Goal: Task Accomplishment & Management: Manage account settings

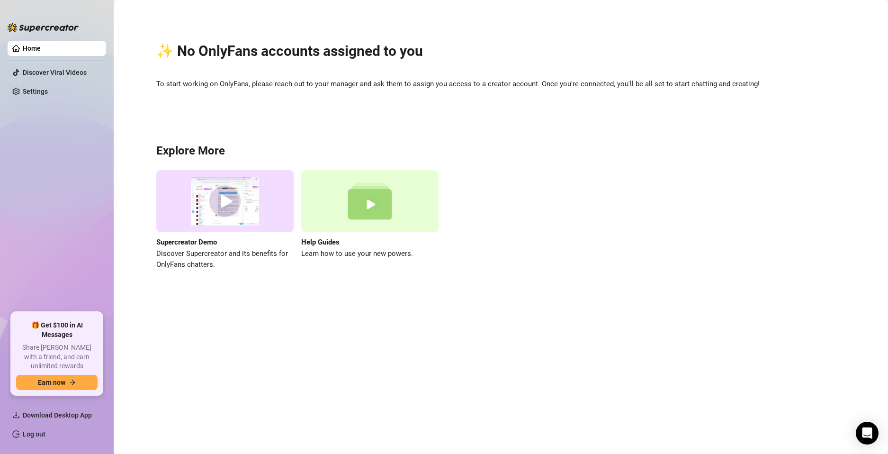
click at [26, 51] on link "Home" at bounding box center [32, 49] width 18 height 8
click at [40, 89] on link "Settings" at bounding box center [35, 92] width 25 height 8
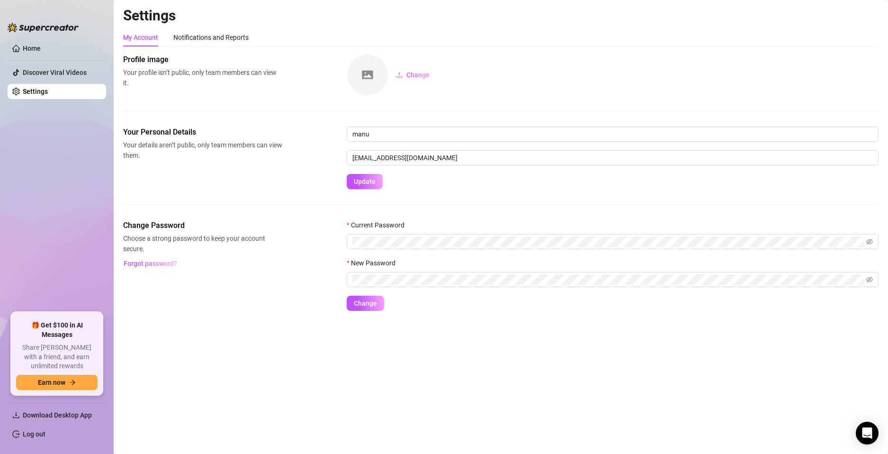
click at [365, 76] on img at bounding box center [367, 74] width 41 height 41
click at [411, 76] on span "Change" at bounding box center [417, 75] width 23 height 8
click at [41, 47] on link "Home" at bounding box center [32, 49] width 18 height 8
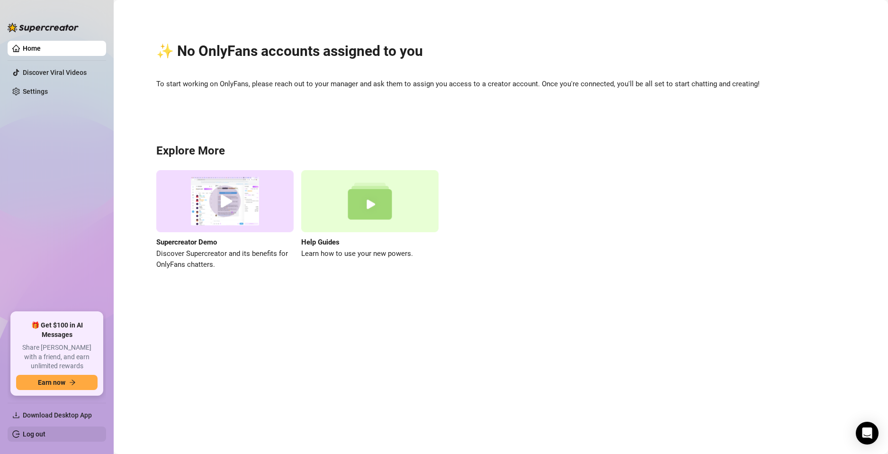
click at [45, 430] on link "Log out" at bounding box center [34, 434] width 23 height 8
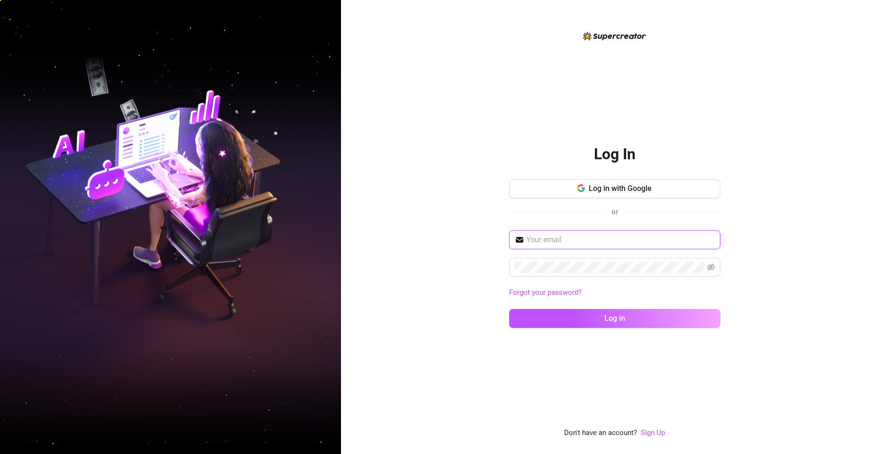
click at [596, 237] on input "text" at bounding box center [620, 239] width 188 height 11
type input "francisco.serrano2115@gmail.com"
click at [509, 309] on button "Log in" at bounding box center [614, 318] width 211 height 19
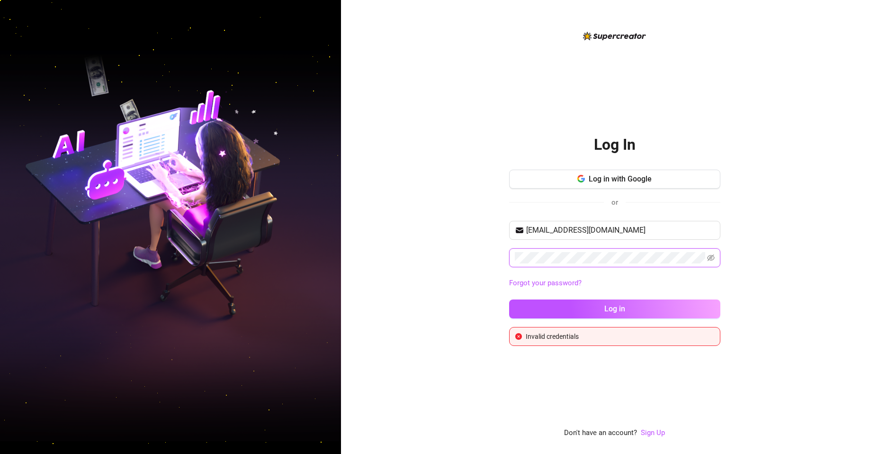
click at [509, 299] on button "Log in" at bounding box center [614, 308] width 211 height 19
click at [712, 258] on icon "eye-invisible" at bounding box center [711, 258] width 2 height 2
click at [401, 246] on div "Log In Log in with Google or francisco.serrano2115@gmail.com Forgot your passwo…" at bounding box center [614, 227] width 547 height 454
click at [509, 299] on button "Log in" at bounding box center [614, 308] width 211 height 19
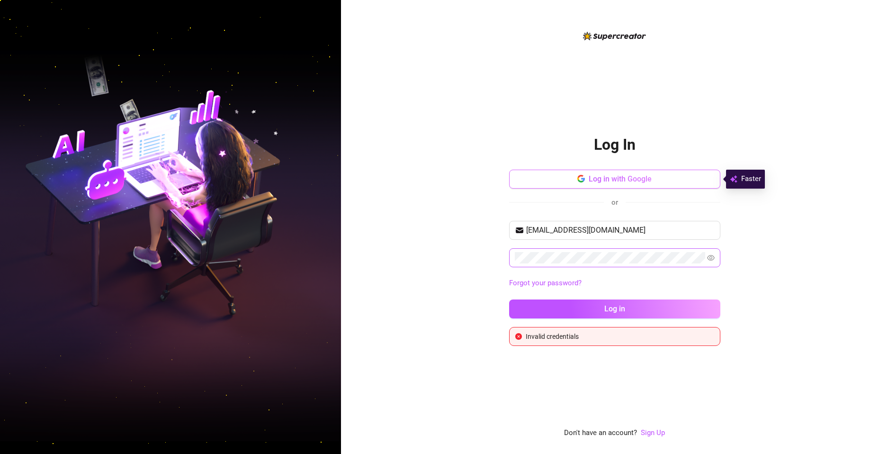
click at [627, 182] on span "Log in with Google" at bounding box center [620, 178] width 63 height 9
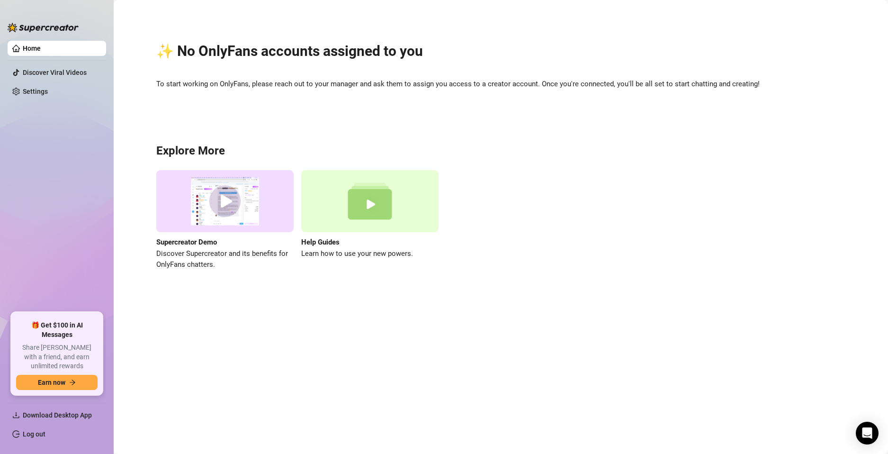
click at [555, 109] on div "✨ No OnlyFans accounts assigned to you To start working on OnlyFans, please rea…" at bounding box center [500, 150] width 755 height 287
click at [61, 70] on link "Discover Viral Videos" at bounding box center [55, 73] width 64 height 8
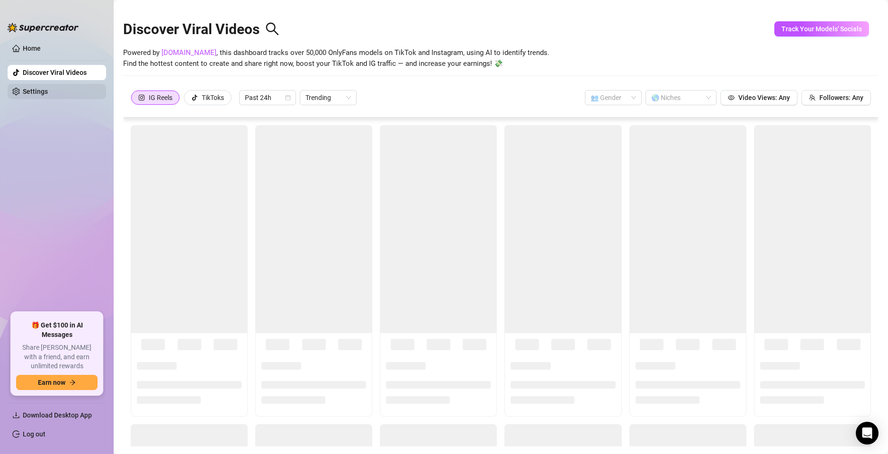
click at [48, 88] on link "Settings" at bounding box center [35, 92] width 25 height 8
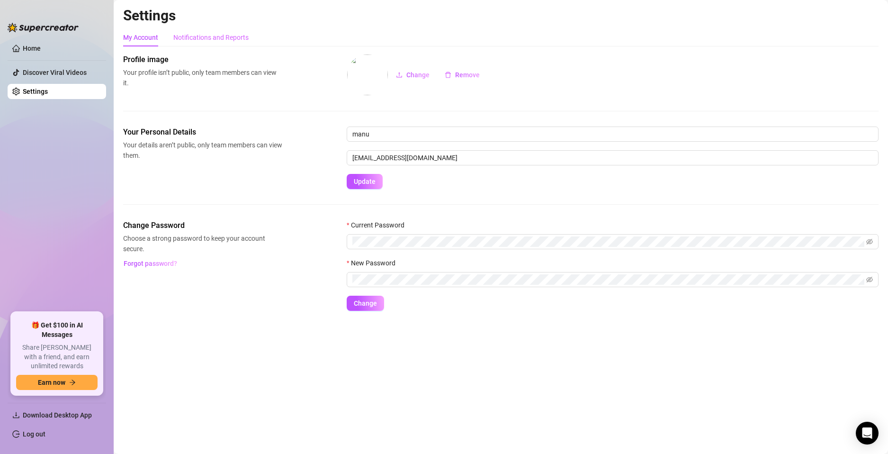
click at [192, 43] on div "Notifications and Reports" at bounding box center [210, 37] width 75 height 18
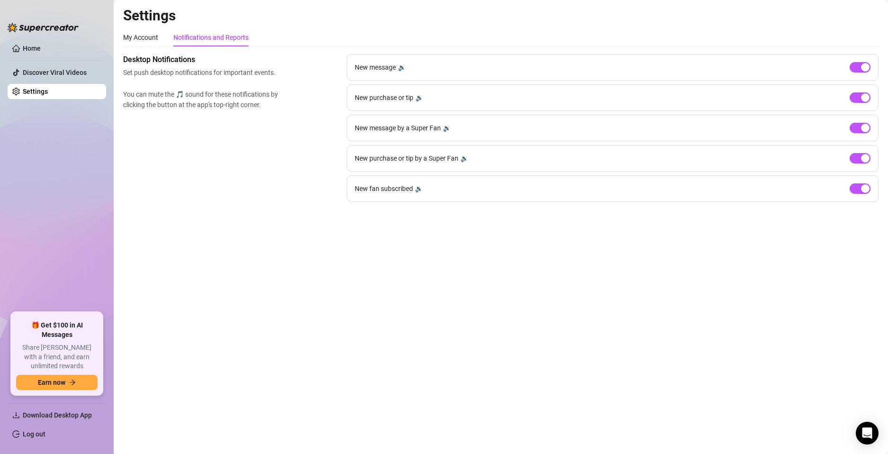
click at [421, 95] on div "🔉" at bounding box center [419, 97] width 8 height 10
